Goal: Task Accomplishment & Management: Use online tool/utility

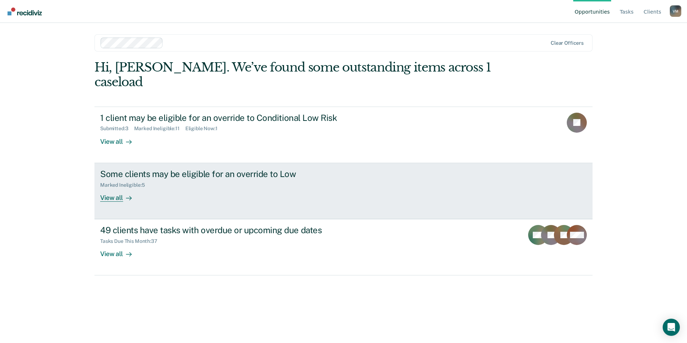
click at [213, 179] on div "Marked Ineligible : 5" at bounding box center [225, 183] width 251 height 9
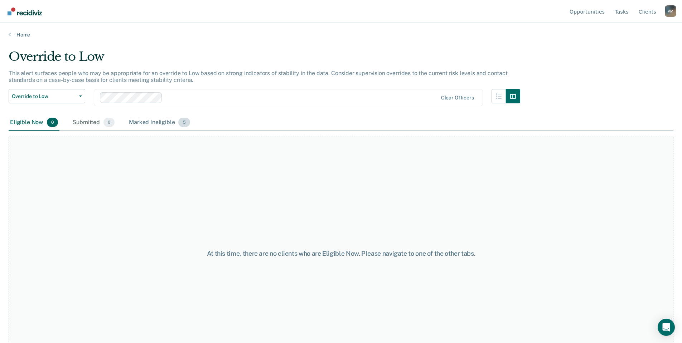
click at [158, 125] on div "Marked Ineligible 5" at bounding box center [159, 123] width 64 height 16
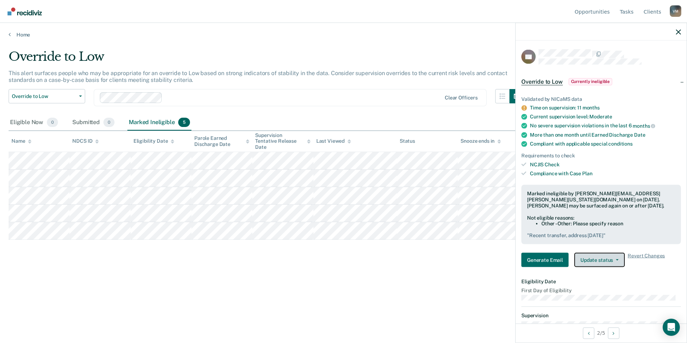
click at [608, 258] on button "Update status" at bounding box center [599, 260] width 50 height 14
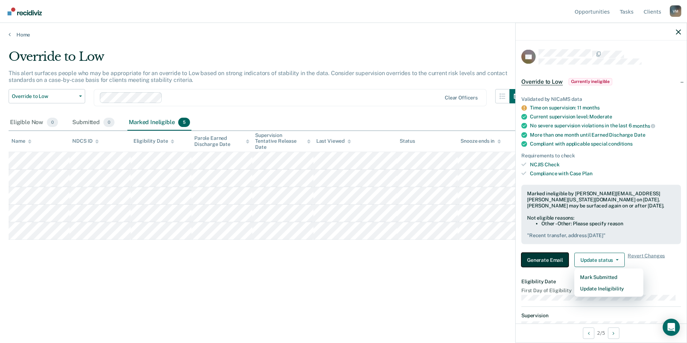
click at [553, 257] on button "Generate Email" at bounding box center [544, 260] width 47 height 14
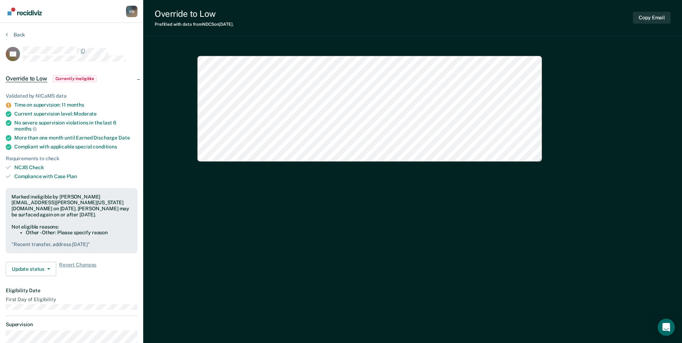
click at [650, 11] on div "Copy Email" at bounding box center [652, 18] width 38 height 18
click at [641, 21] on button "Copy Email" at bounding box center [652, 18] width 38 height 12
type textarea "x"
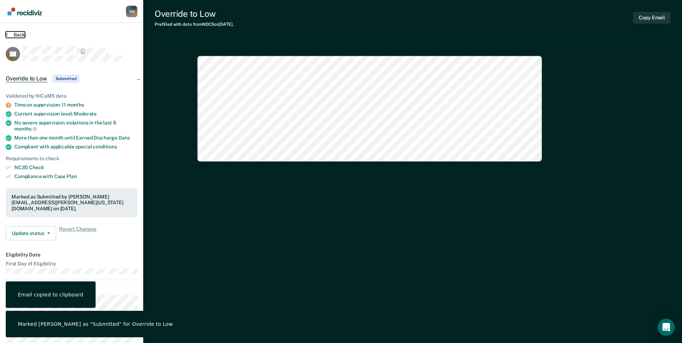
click at [19, 38] on button "Back" at bounding box center [15, 34] width 19 height 6
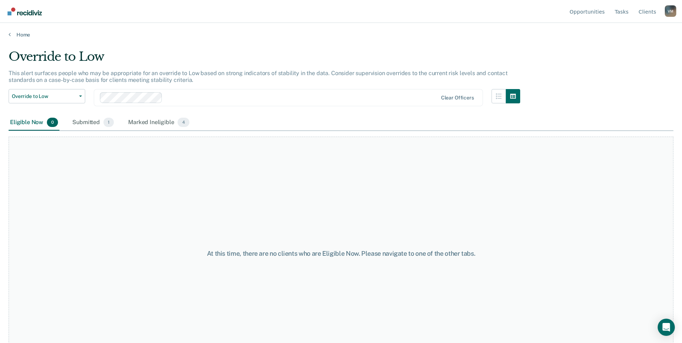
click at [23, 31] on div "Home" at bounding box center [341, 30] width 682 height 15
click at [24, 37] on link "Home" at bounding box center [341, 34] width 665 height 6
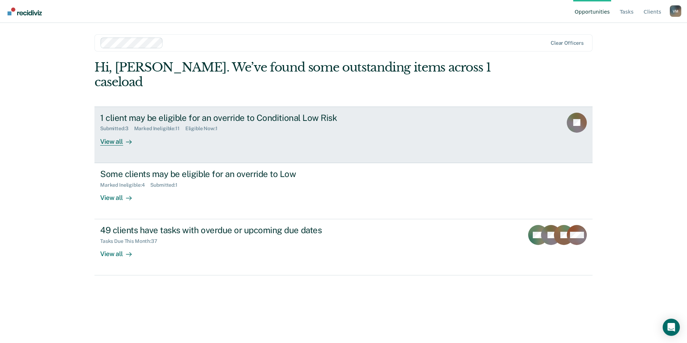
click at [365, 127] on div "1 client may be eligible for an override to Conditional Low Risk Submitted : 3 …" at bounding box center [234, 129] width 268 height 33
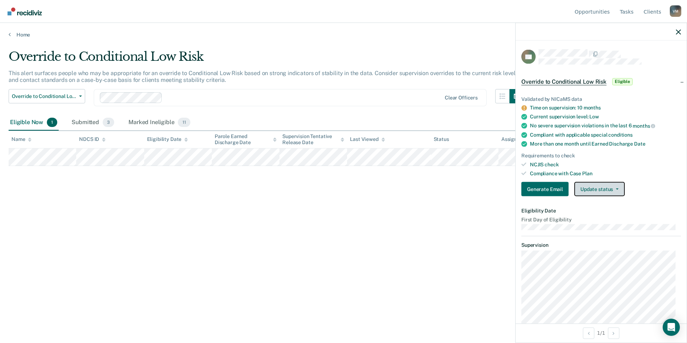
click at [600, 188] on button "Update status" at bounding box center [599, 189] width 50 height 14
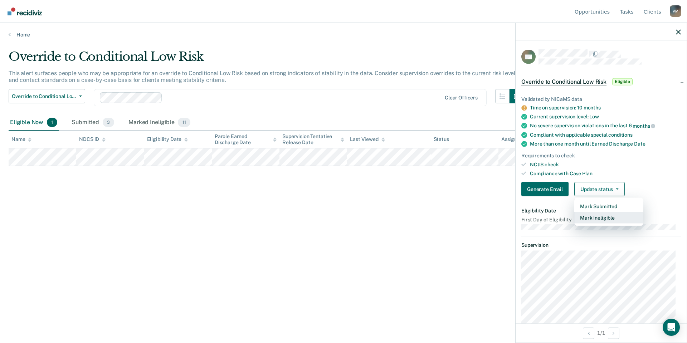
click at [600, 221] on button "Mark Ineligible" at bounding box center [608, 217] width 69 height 11
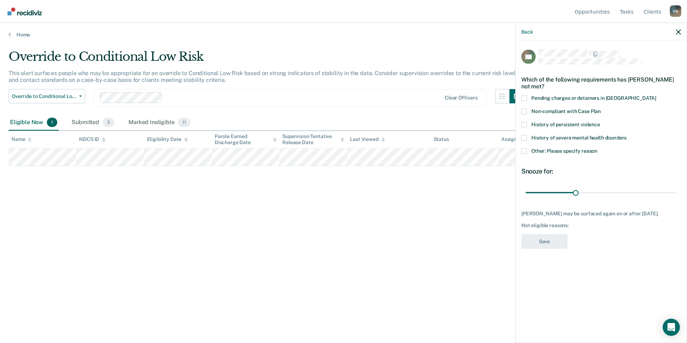
click at [522, 136] on span at bounding box center [524, 138] width 6 height 6
click at [627, 135] on input "History of severe mental health disorders" at bounding box center [627, 135] width 0 height 0
click at [532, 123] on span "History of persistent violence" at bounding box center [565, 124] width 69 height 6
click at [600, 122] on input "History of persistent violence" at bounding box center [600, 122] width 0 height 0
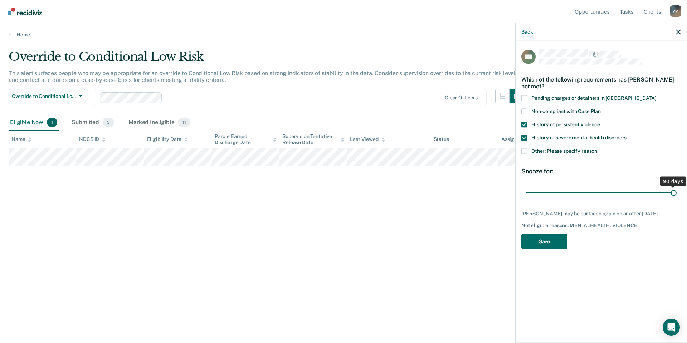
drag, startPoint x: 575, startPoint y: 193, endPoint x: 687, endPoint y: 192, distance: 111.7
type input "90"
click at [677, 192] on input "range" at bounding box center [601, 192] width 151 height 13
click at [534, 242] on button "Save" at bounding box center [544, 241] width 46 height 15
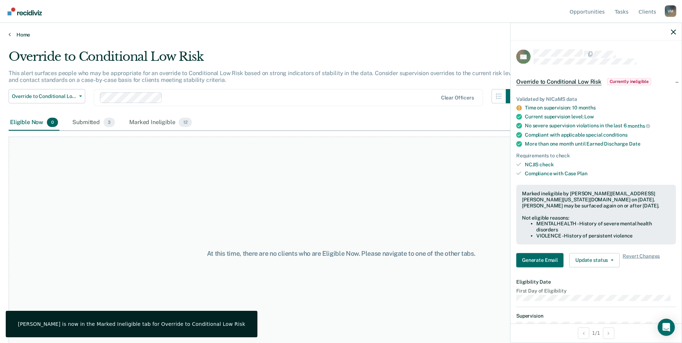
click at [20, 37] on link "Home" at bounding box center [341, 34] width 665 height 6
